Goal: Navigation & Orientation: Find specific page/section

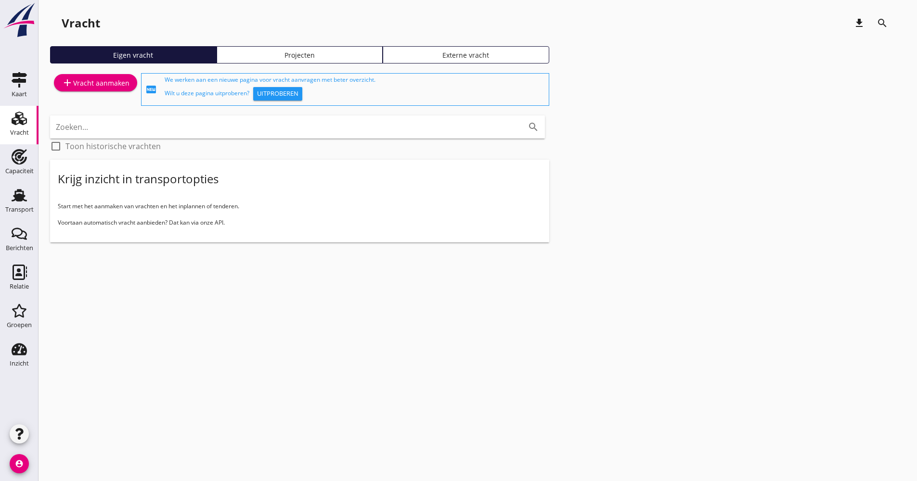
click at [490, 38] on div "Vracht download search" at bounding box center [477, 25] width 855 height 27
click at [429, 332] on div "cancel You are impersonating another user. Vracht download search Eigen vracht …" at bounding box center [477, 240] width 878 height 481
click at [209, 332] on div "cancel You are impersonating another user. Vracht download search Eigen vracht …" at bounding box center [477, 240] width 878 height 481
click at [441, 332] on div "cancel You are impersonating another user. Vracht download search Eigen vracht …" at bounding box center [477, 240] width 878 height 481
